Goal: Transaction & Acquisition: Purchase product/service

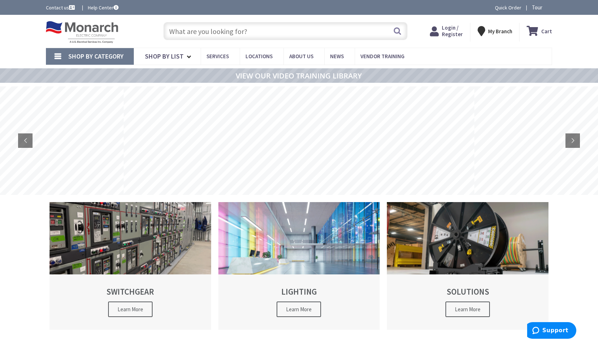
click at [218, 32] on input "text" at bounding box center [285, 31] width 244 height 18
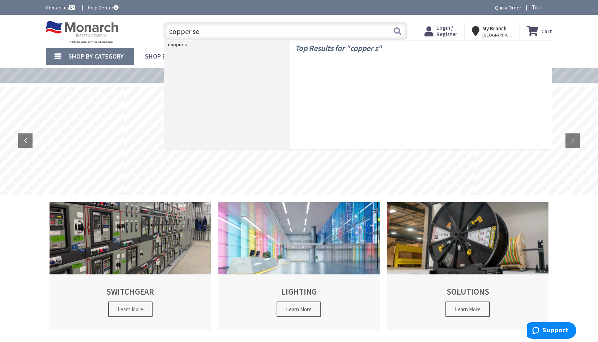
type input "copper ser"
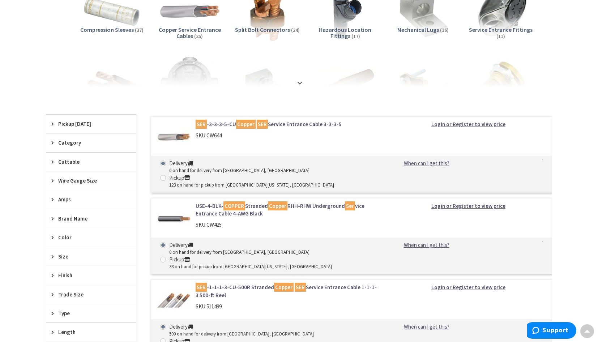
scroll to position [77, 0]
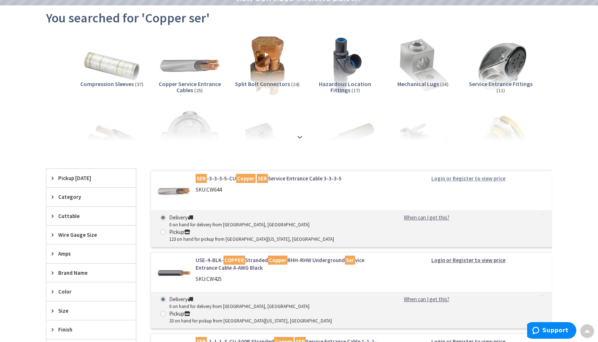
click at [446, 175] on strong "Login or Register to view price" at bounding box center [468, 178] width 74 height 7
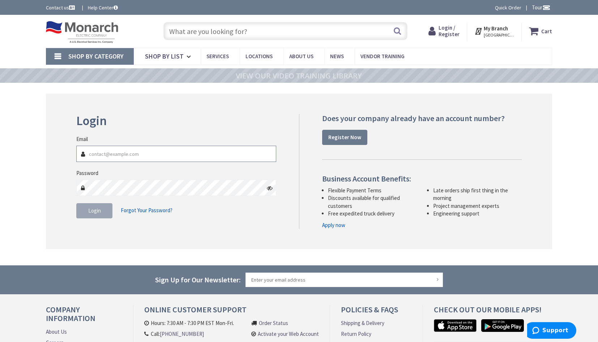
type input "JRTELECTRIC@YAHOO.COM"
click at [100, 209] on span "Login" at bounding box center [94, 210] width 13 height 7
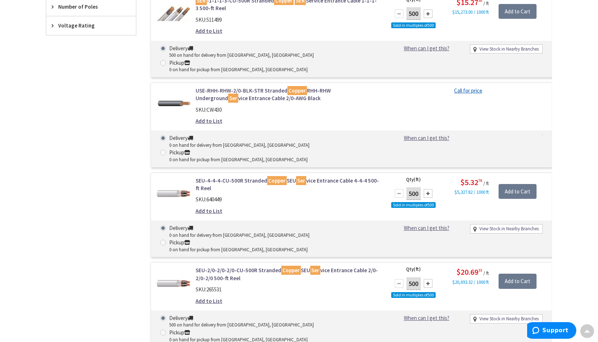
scroll to position [547, 0]
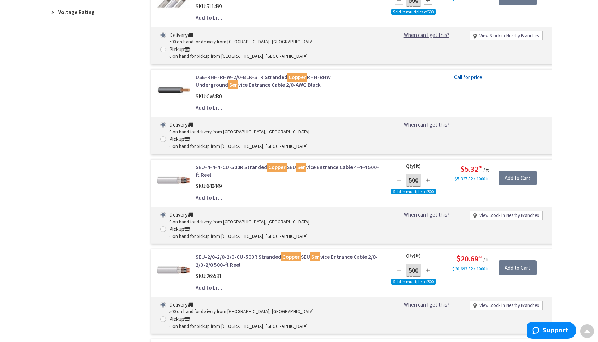
click at [400, 266] on div at bounding box center [399, 270] width 9 height 9
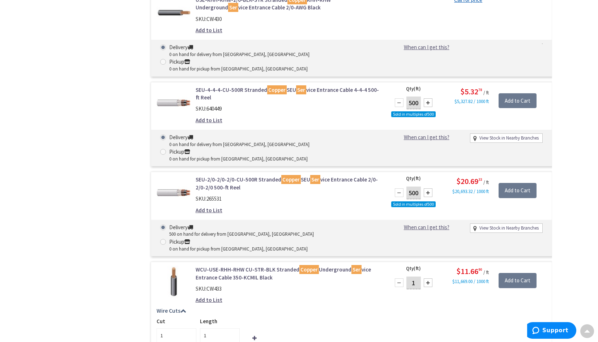
scroll to position [620, 0]
